Goal: Navigation & Orientation: Find specific page/section

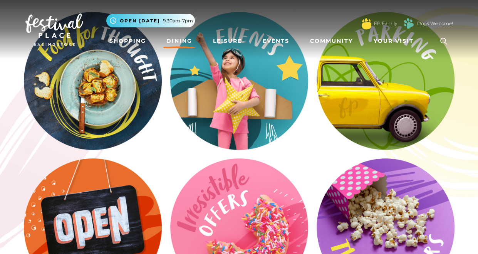
click at [188, 42] on link "Dining" at bounding box center [179, 41] width 32 height 14
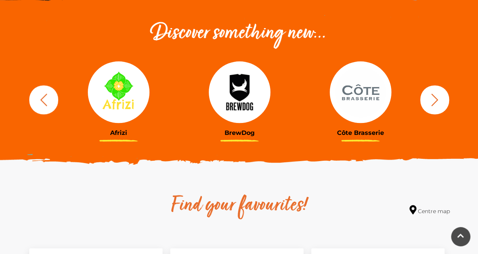
scroll to position [192, 0]
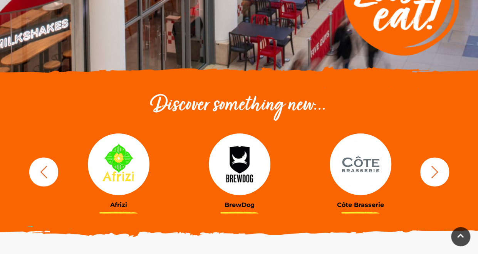
click at [436, 184] on button "button" at bounding box center [434, 171] width 29 height 29
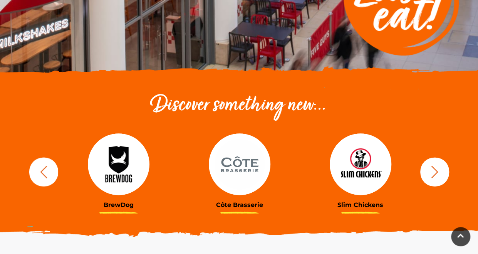
click at [434, 173] on icon "button" at bounding box center [434, 171] width 14 height 14
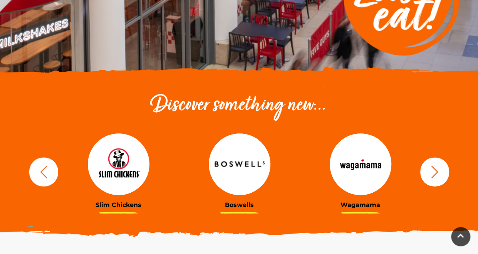
click at [429, 170] on icon "button" at bounding box center [434, 171] width 14 height 14
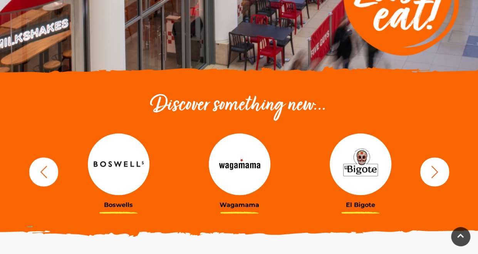
click at [429, 170] on icon "button" at bounding box center [434, 171] width 14 height 14
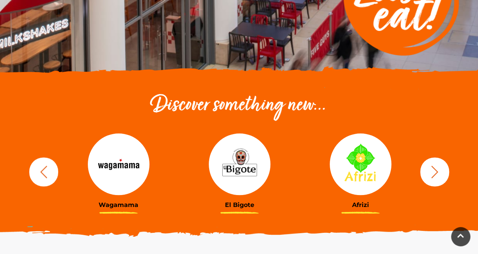
click at [445, 166] on button "button" at bounding box center [434, 171] width 29 height 29
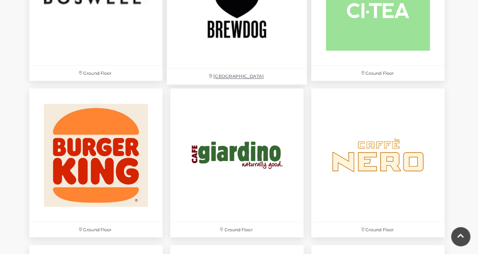
scroll to position [801, 0]
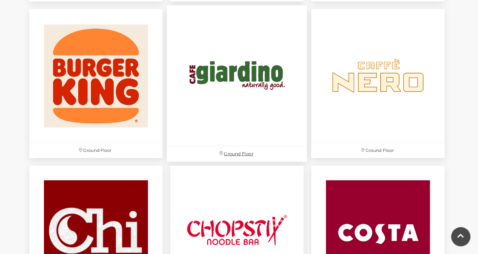
scroll to position [815, 0]
